Goal: Book appointment/travel/reservation

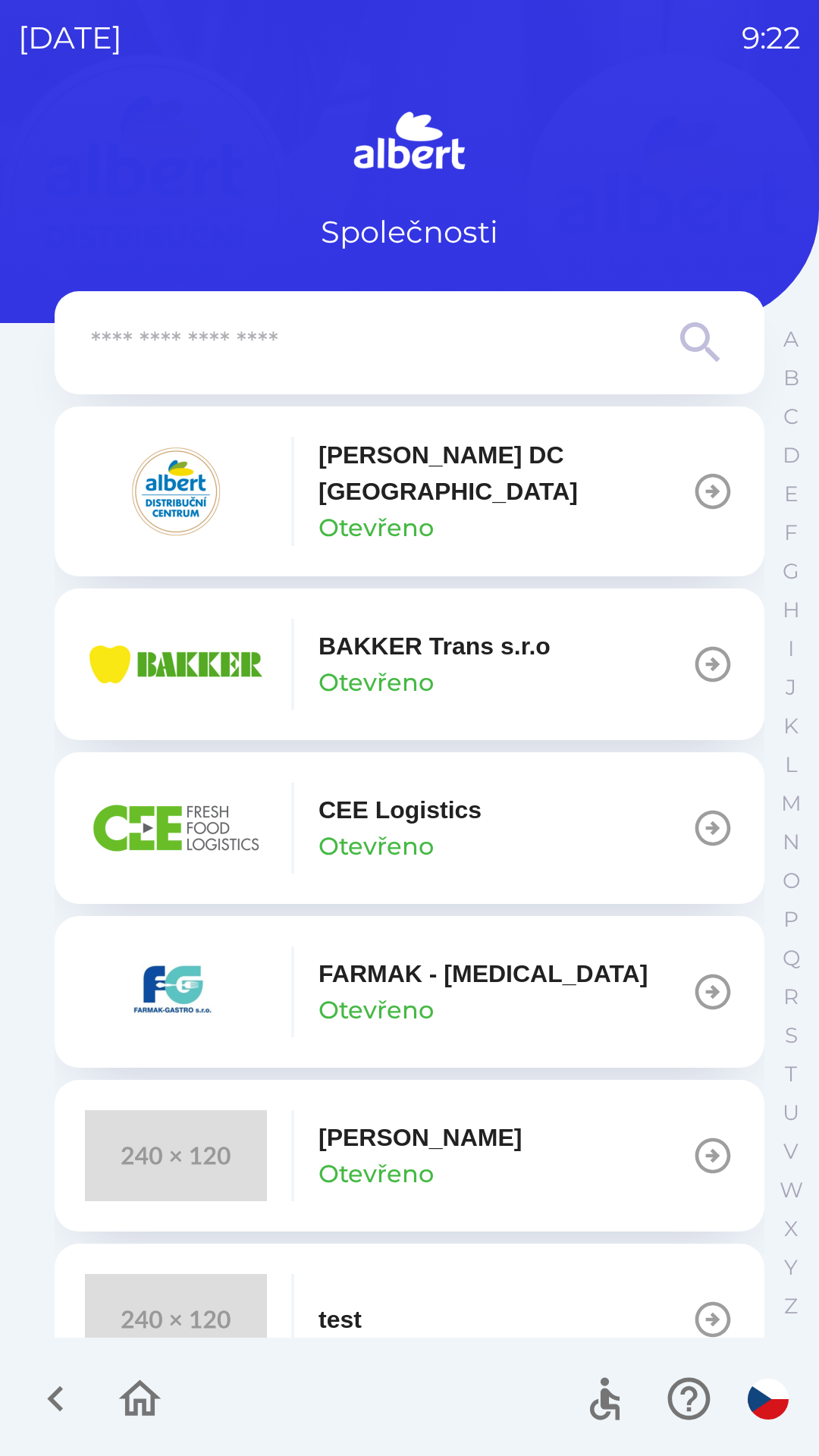
click at [673, 506] on button "[PERSON_NAME] DC [GEOGRAPHIC_DATA] Otevřeno" at bounding box center [410, 491] width 710 height 170
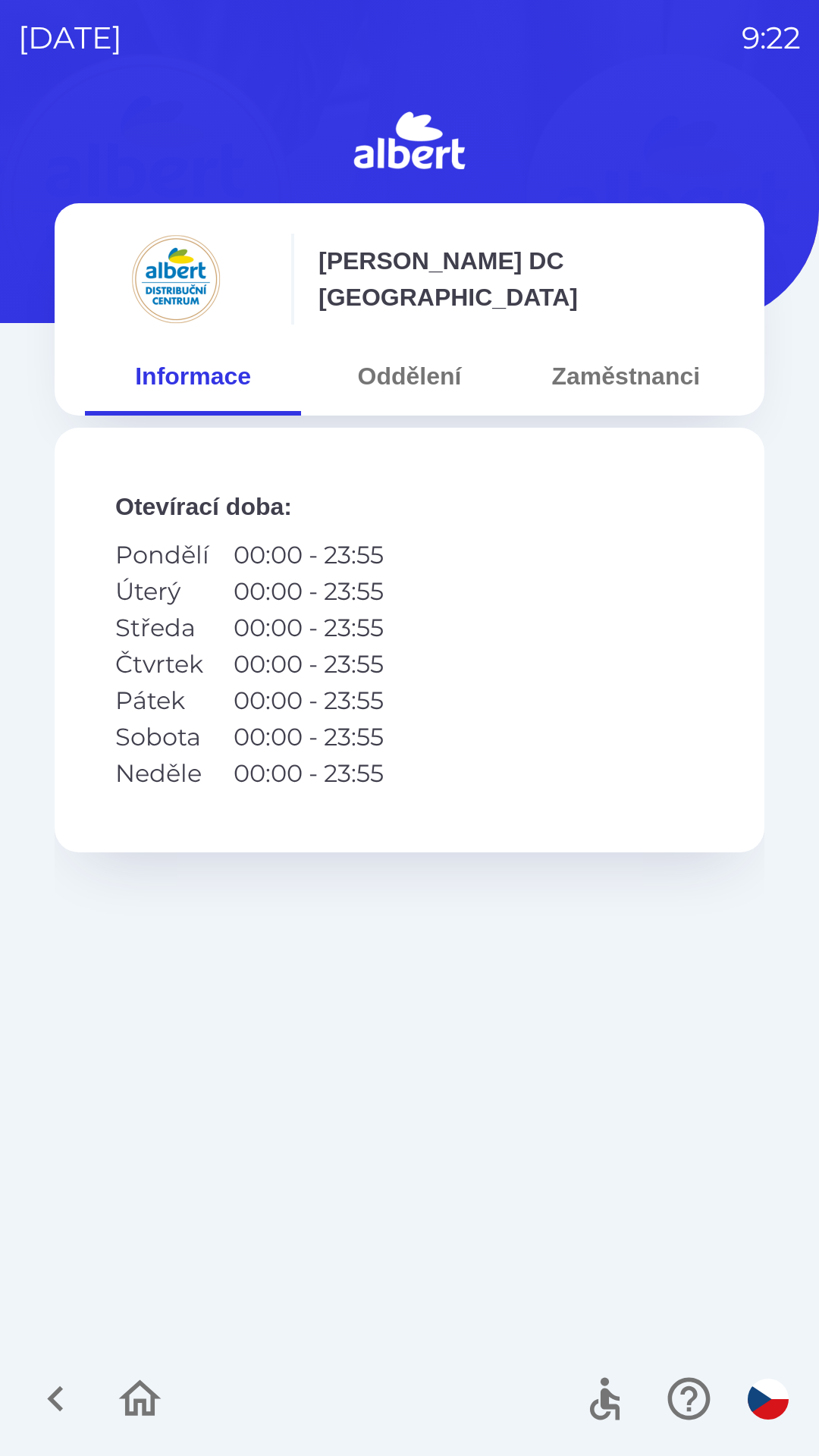
click at [584, 386] on button "Zaměstnanci" at bounding box center [626, 376] width 216 height 55
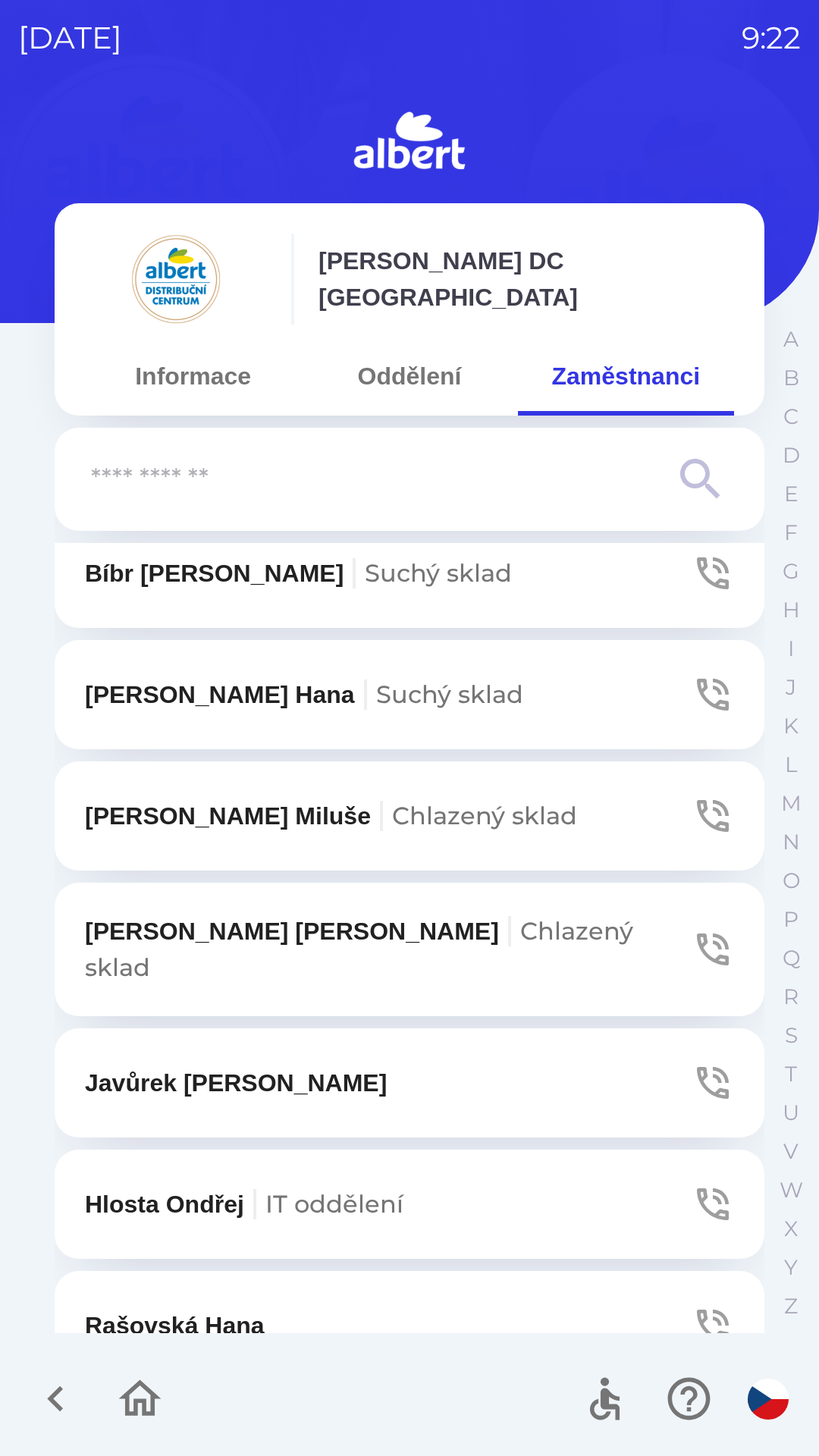
scroll to position [867, 0]
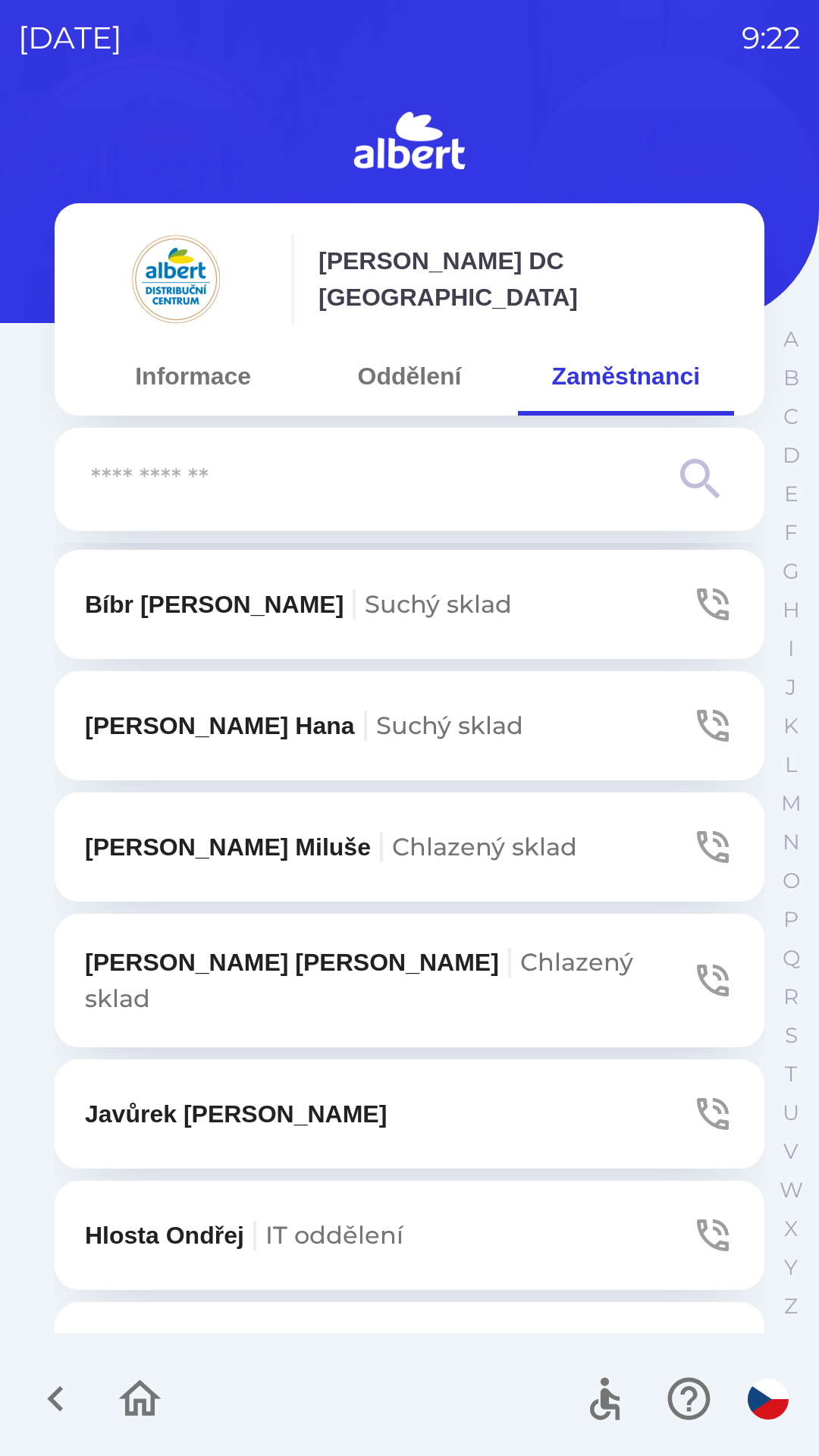
click at [697, 836] on icon "button" at bounding box center [713, 847] width 32 height 32
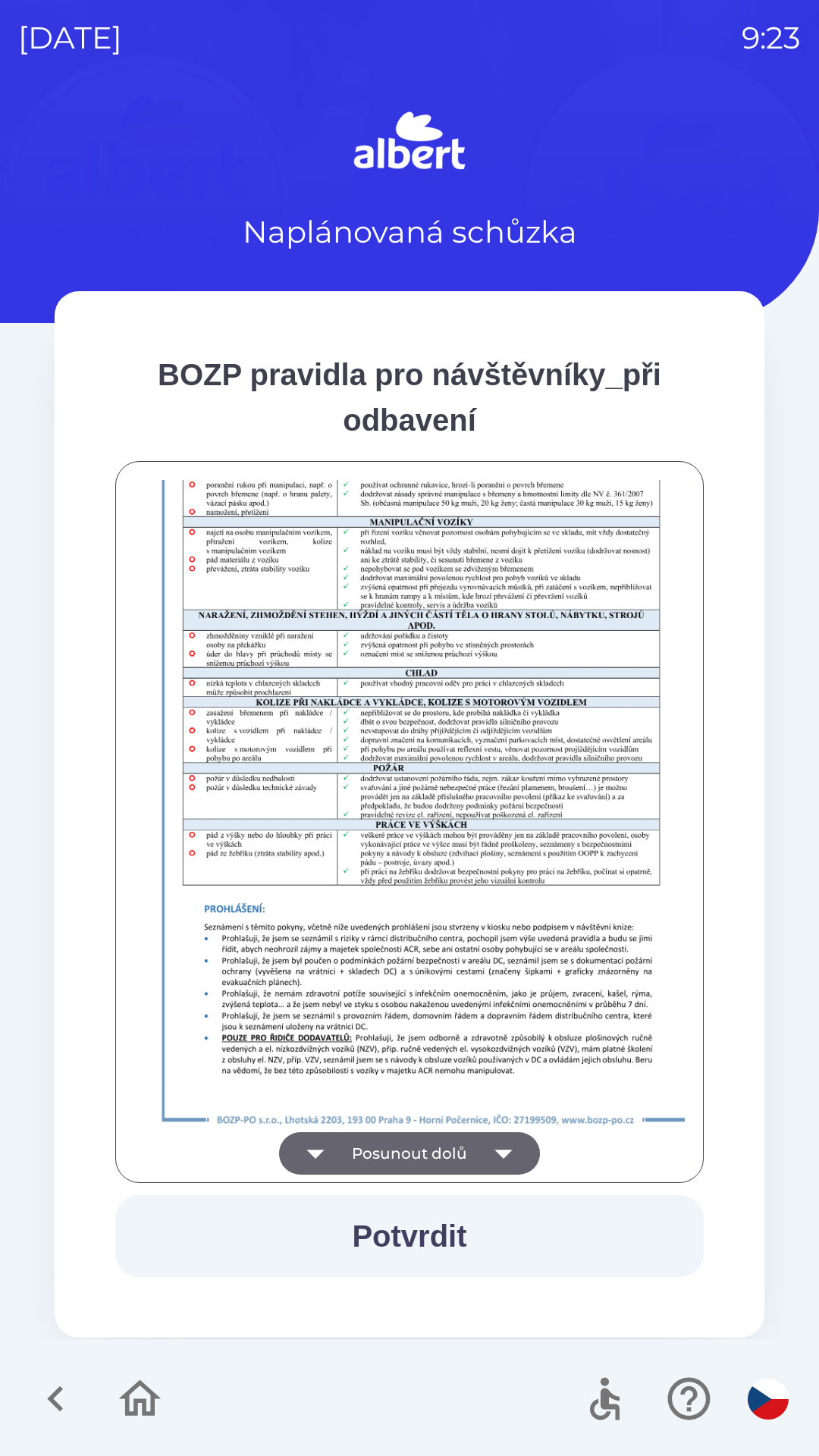
scroll to position [1065, 0]
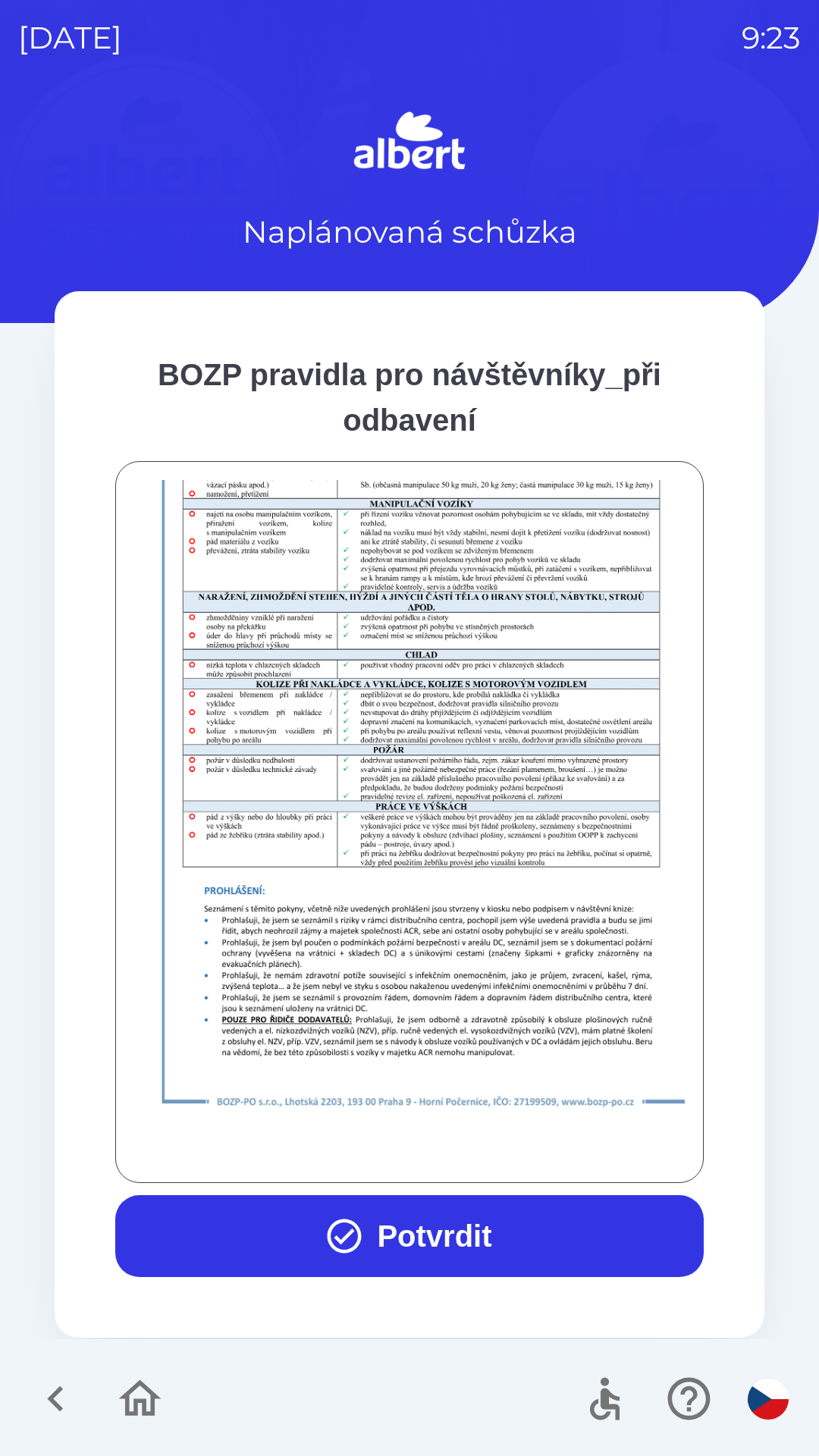
click at [415, 1226] on button "Potvrdit" at bounding box center [409, 1236] width 588 height 82
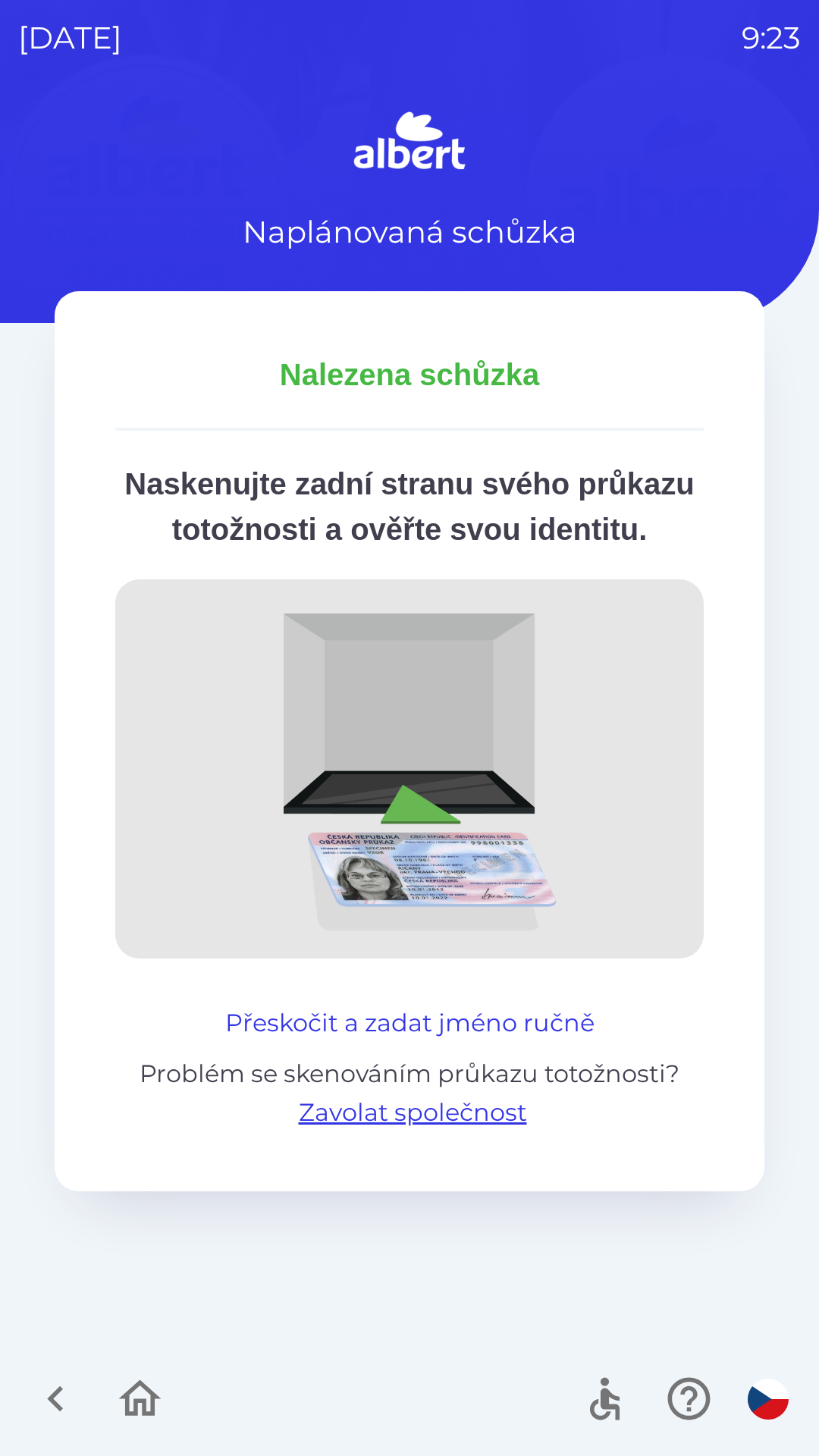
click at [430, 1041] on button "Přeskočit a zadat jméno ručně" at bounding box center [410, 1023] width 382 height 36
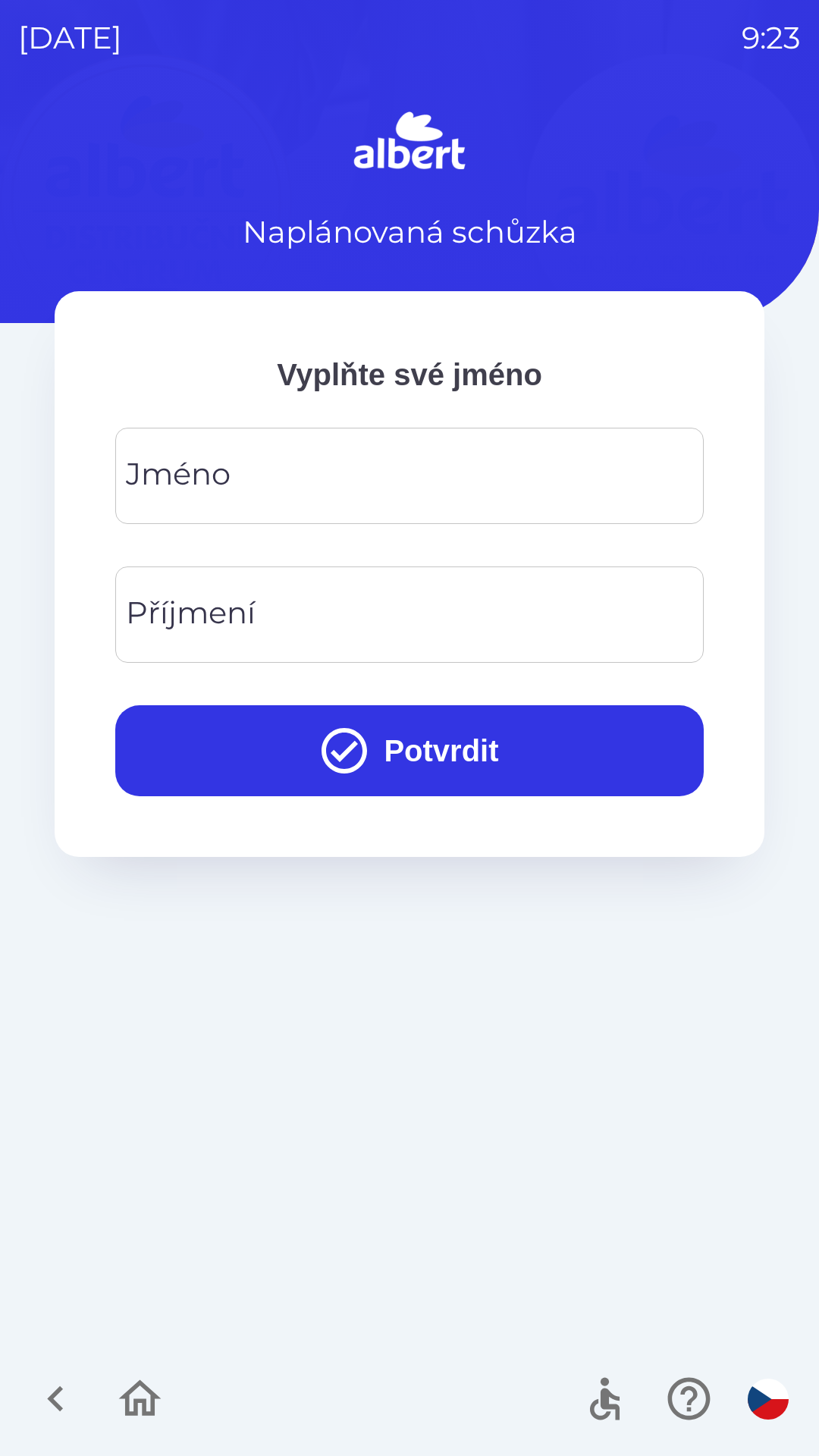
click at [402, 477] on input "Jméno" at bounding box center [410, 476] width 552 height 60
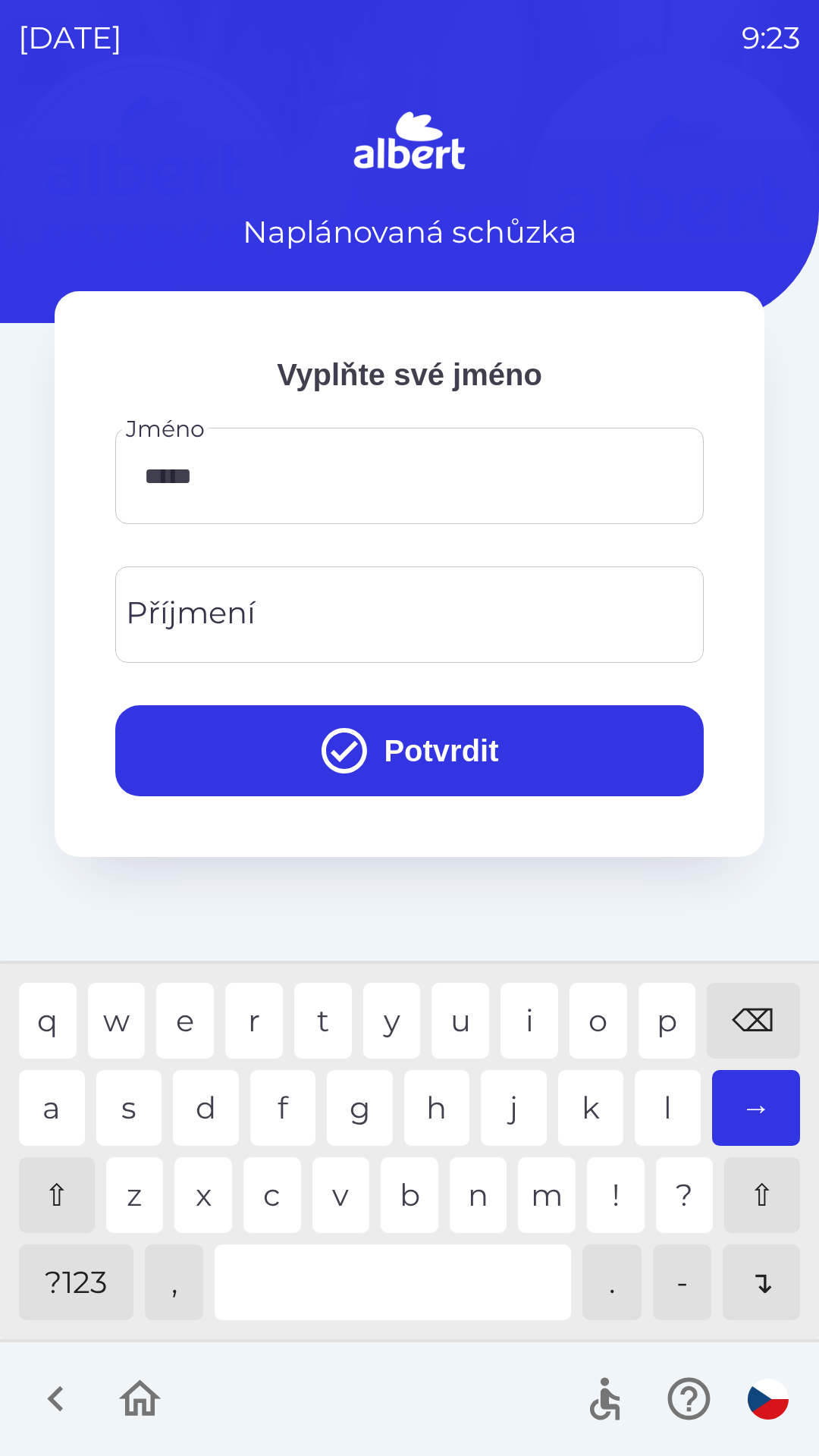
type input "******"
click at [302, 605] on input "Příjmení" at bounding box center [410, 615] width 552 height 60
click at [665, 1085] on div "l" at bounding box center [668, 1108] width 66 height 76
click at [524, 1007] on div "i" at bounding box center [529, 1021] width 58 height 76
click at [541, 1176] on div "m" at bounding box center [547, 1195] width 58 height 76
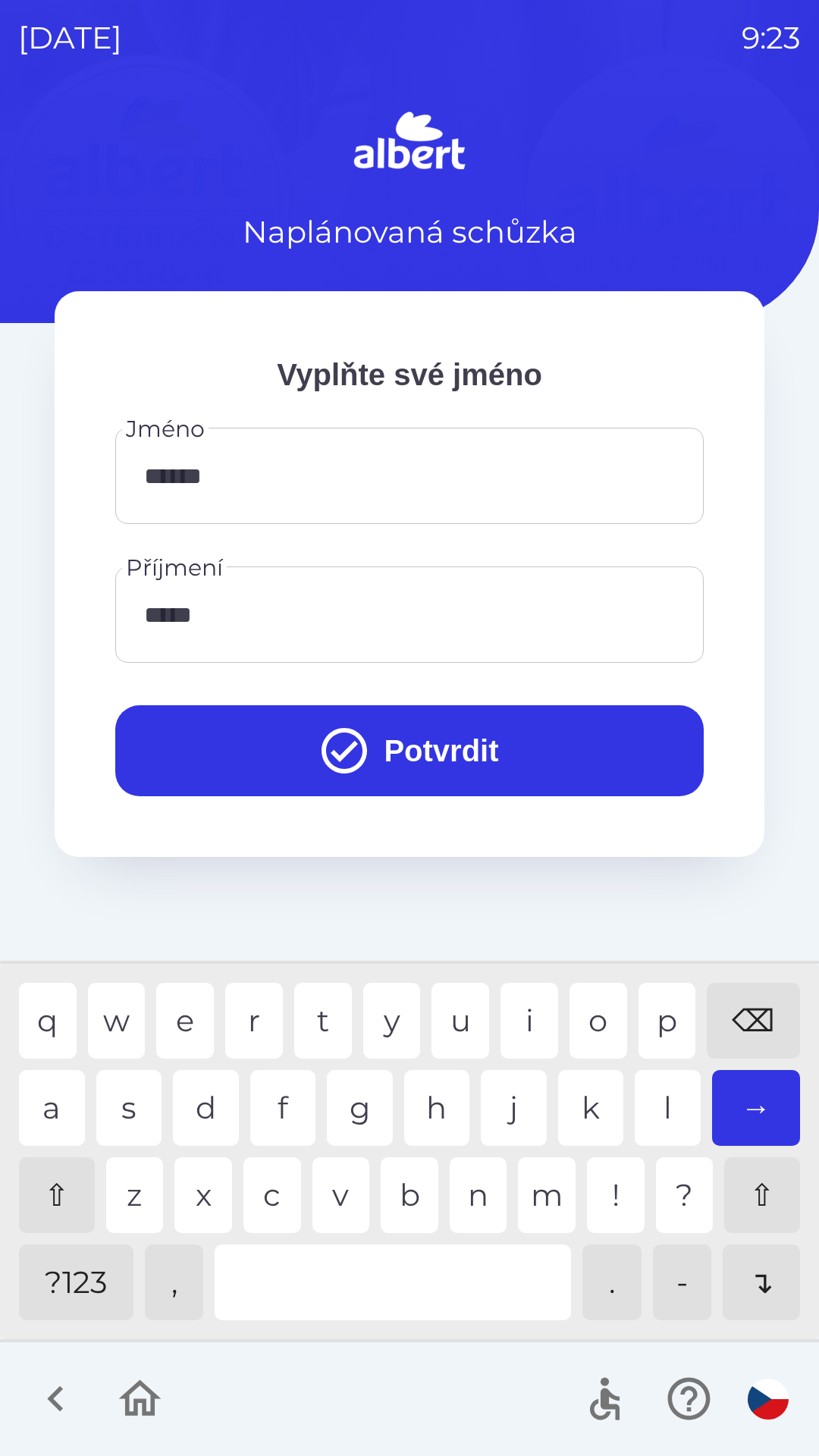
click at [49, 1101] on div "a" at bounding box center [52, 1108] width 66 height 76
click at [256, 1009] on div "r" at bounding box center [254, 1021] width 58 height 76
click at [535, 991] on div "i" at bounding box center [529, 1021] width 58 height 76
click at [598, 1100] on div "k" at bounding box center [592, 1108] width 66 height 76
click at [339, 1194] on div "v" at bounding box center [341, 1195] width 58 height 76
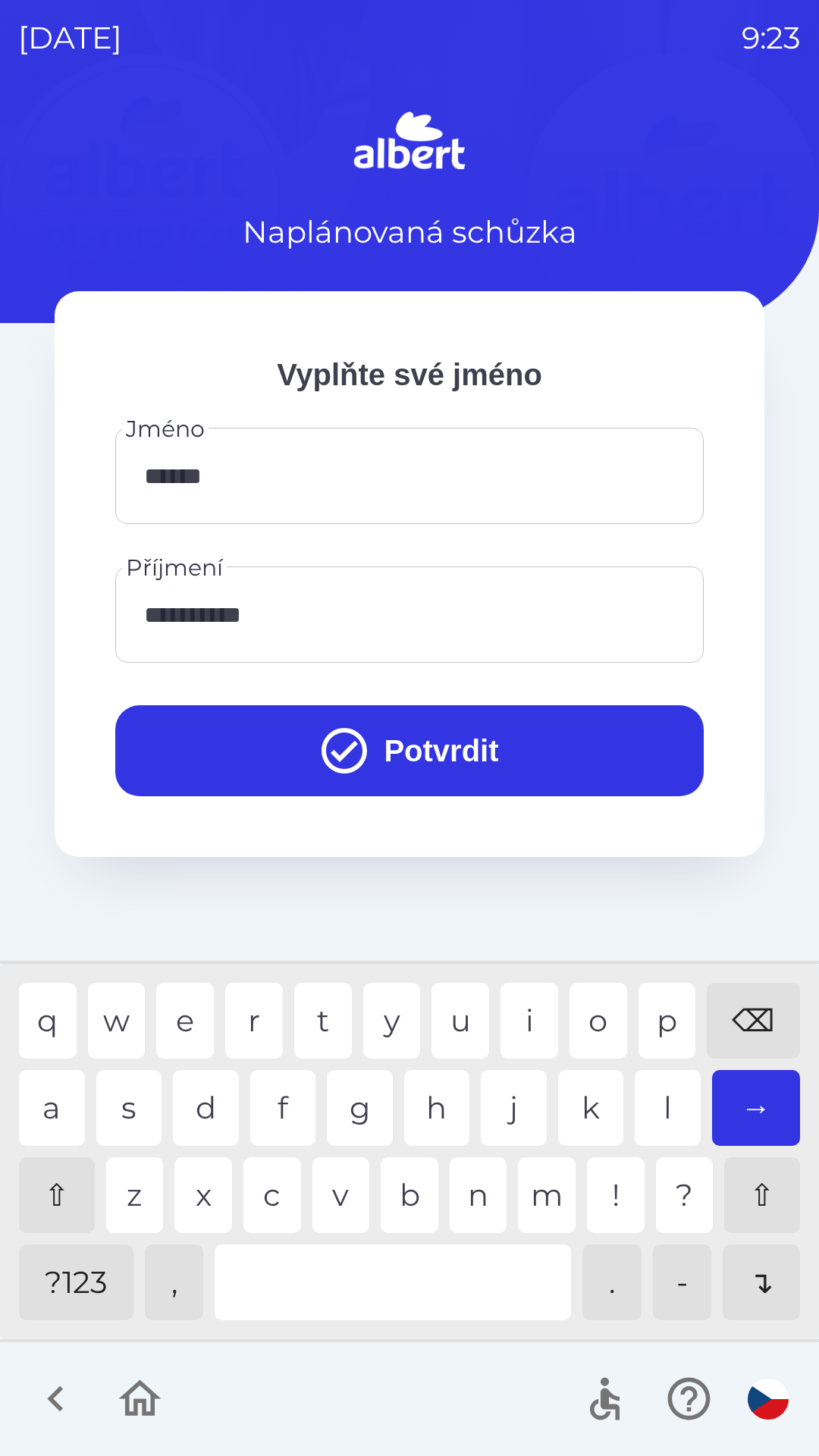
type input "**********"
click at [503, 744] on button "Potvrdit" at bounding box center [409, 751] width 588 height 91
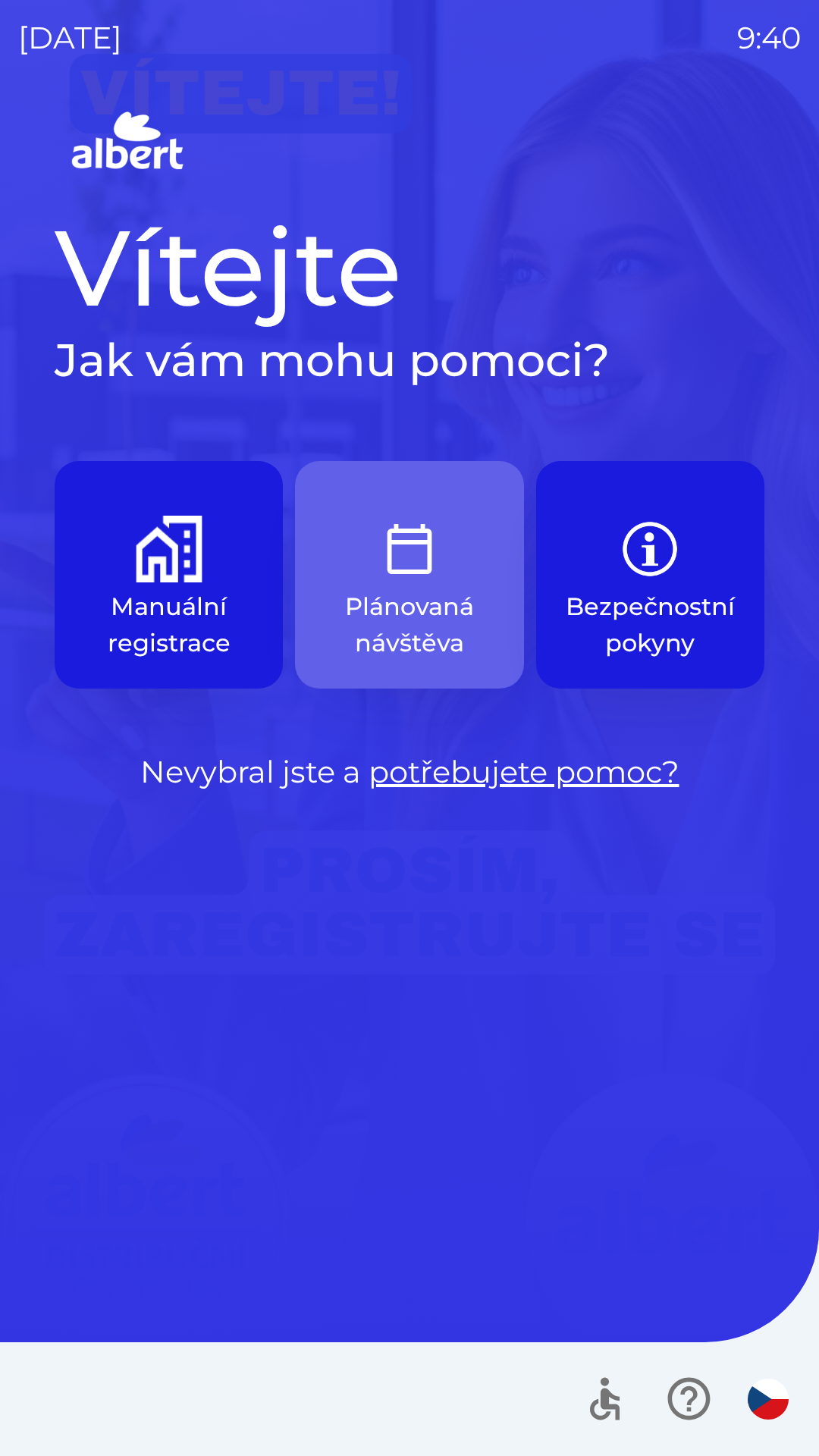
click at [428, 561] on img "button" at bounding box center [410, 549] width 67 height 67
